Goal: Information Seeking & Learning: Learn about a topic

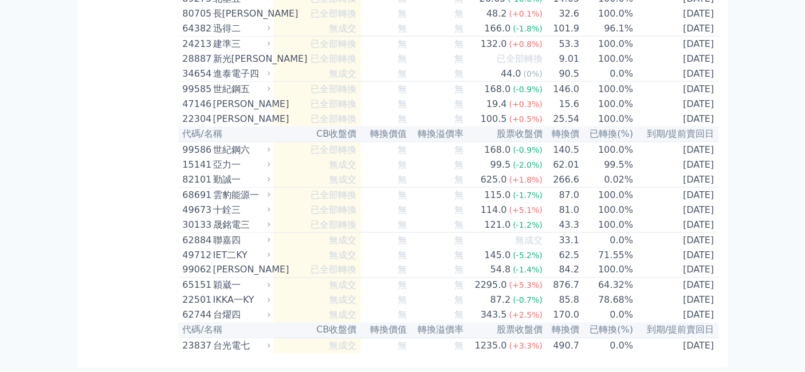
scroll to position [8501, 0]
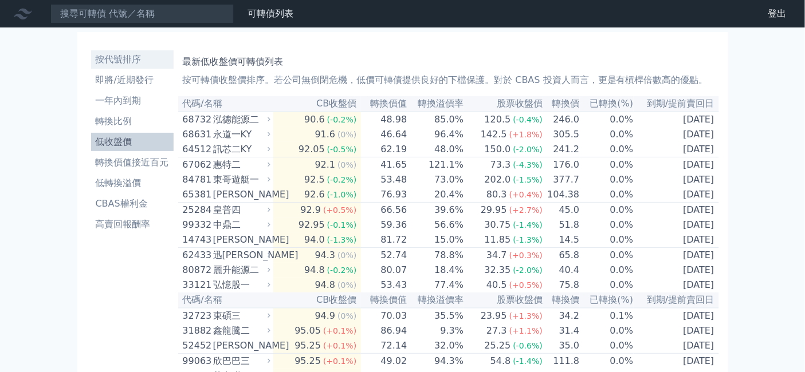
click at [91, 66] on li "按代號排序" at bounding box center [132, 60] width 83 height 14
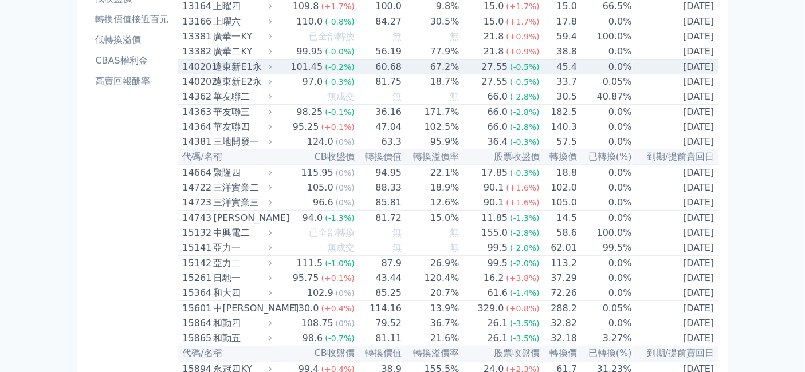
scroll to position [191, 0]
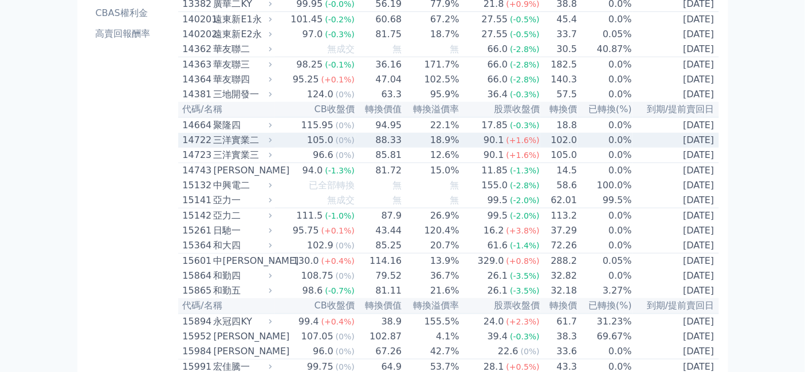
click at [214, 147] on div "三洋實業二" at bounding box center [242, 141] width 56 height 14
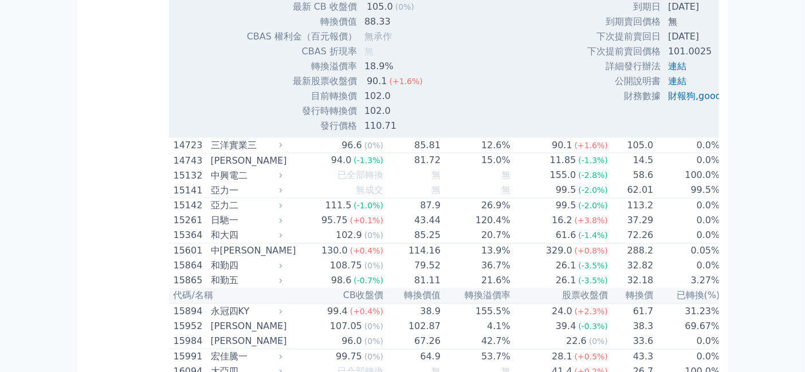
scroll to position [637, 0]
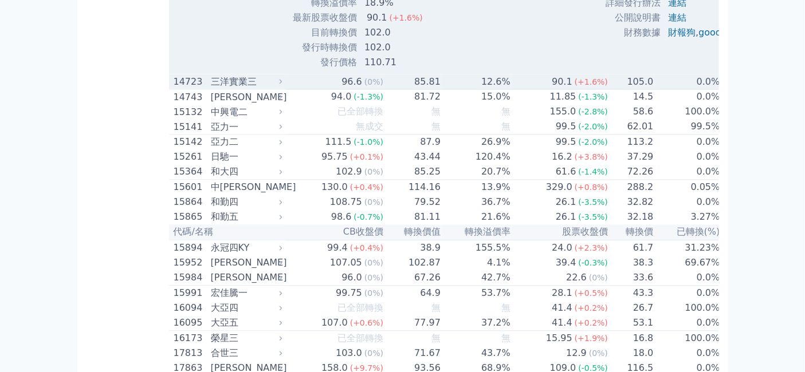
click at [211, 89] on div "三洋實業三" at bounding box center [245, 82] width 69 height 14
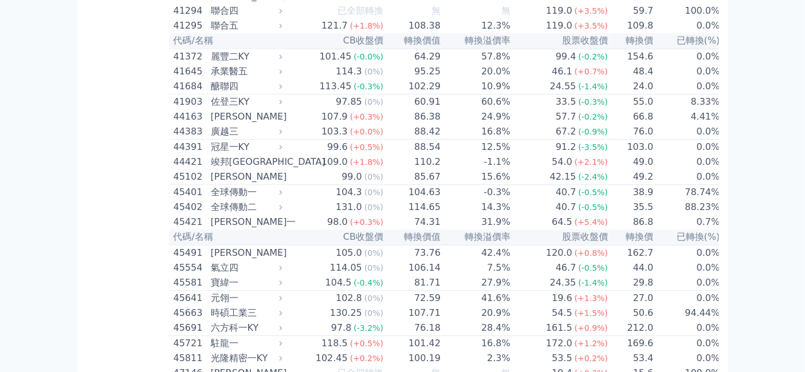
scroll to position [3819, 0]
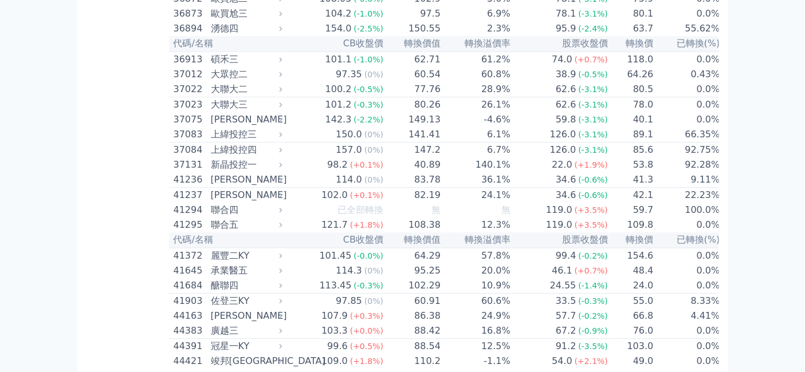
scroll to position [4011, 0]
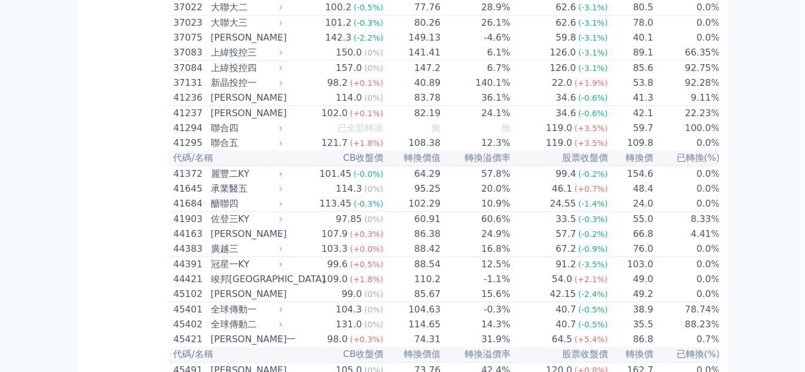
drag, startPoint x: 336, startPoint y: 240, endPoint x: 354, endPoint y: 241, distance: 18.4
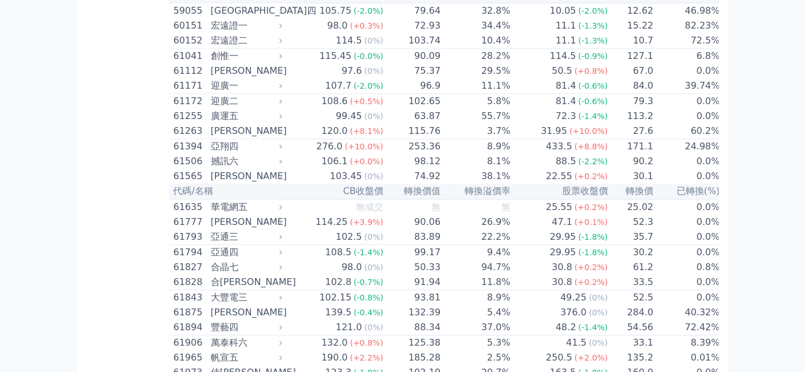
scroll to position [5220, 0]
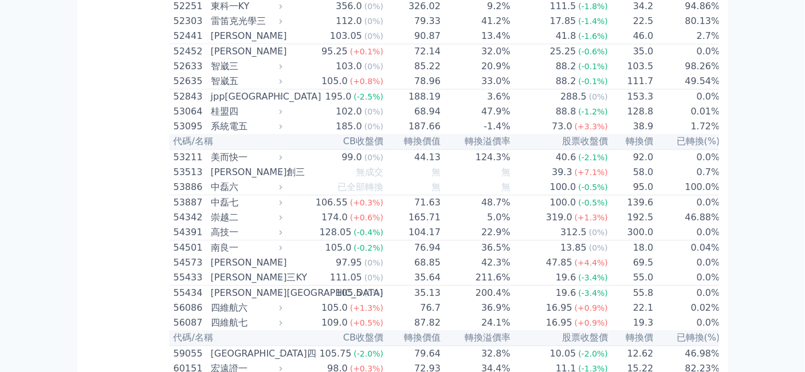
scroll to position [5157, 0]
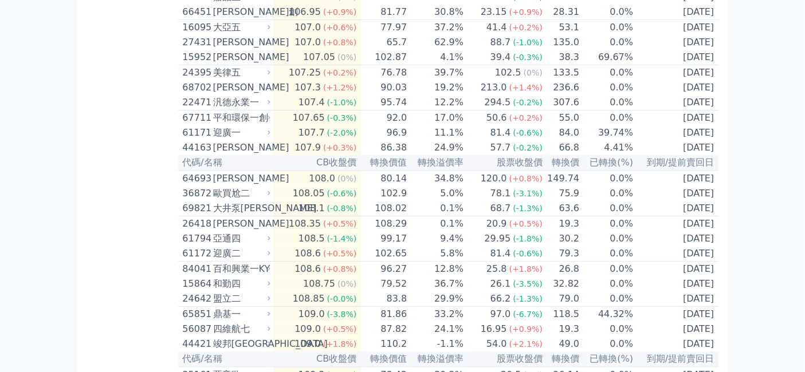
scroll to position [2835, 0]
